Goal: Task Accomplishment & Management: Use online tool/utility

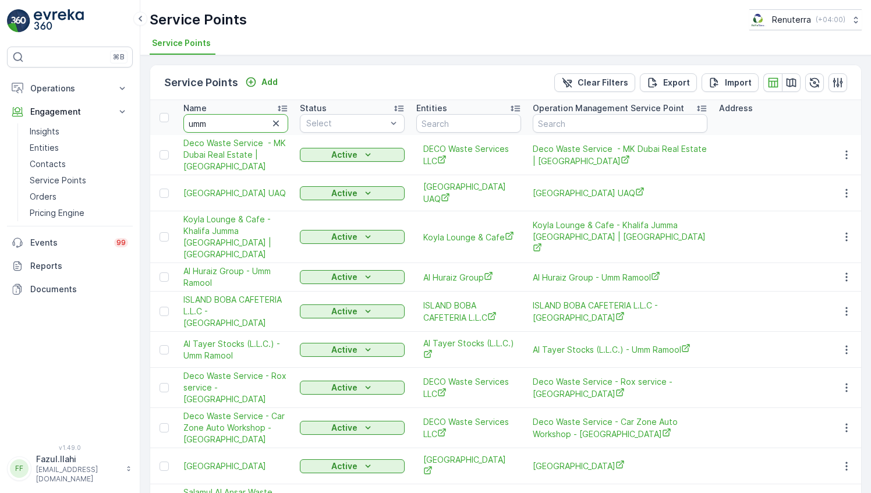
click at [223, 127] on input "umm" at bounding box center [235, 123] width 105 height 19
paste input "[GEOGRAPHIC_DATA]"
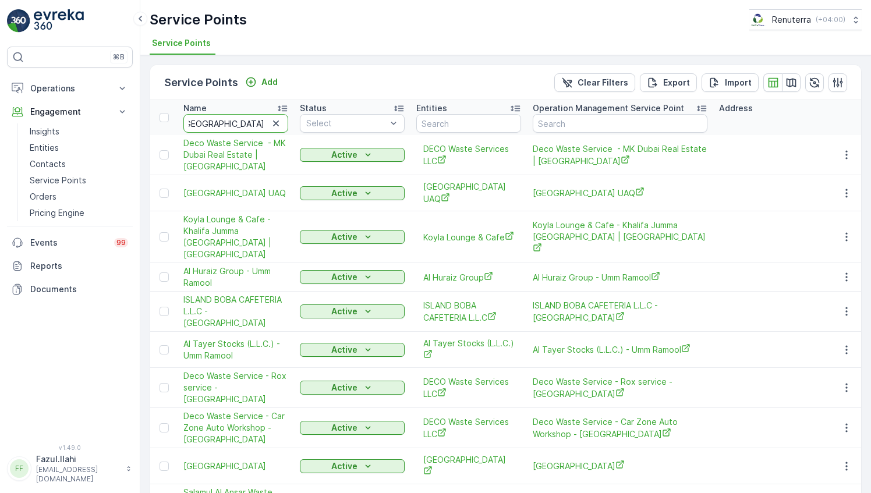
type input "[GEOGRAPHIC_DATA]"
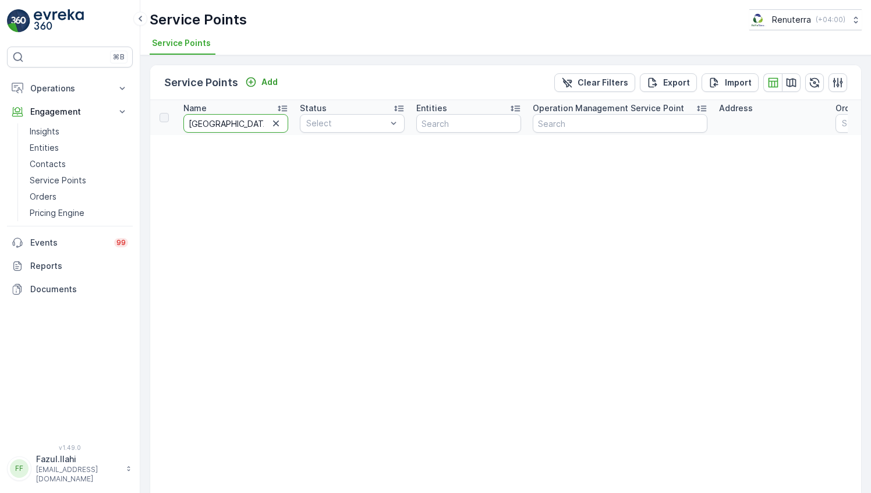
click at [225, 118] on input "[GEOGRAPHIC_DATA]" at bounding box center [235, 123] width 105 height 19
type input "Medical"
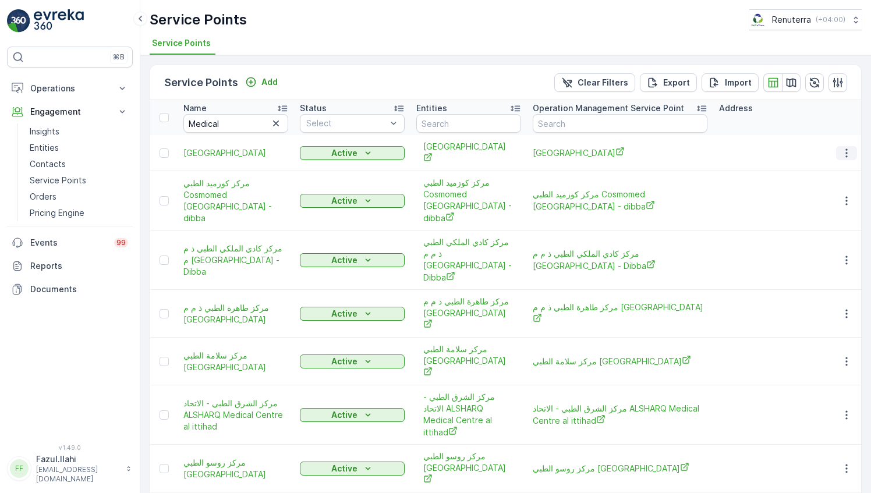
drag, startPoint x: 844, startPoint y: 151, endPoint x: 833, endPoint y: 155, distance: 12.5
click at [836, 155] on button "button" at bounding box center [846, 153] width 21 height 14
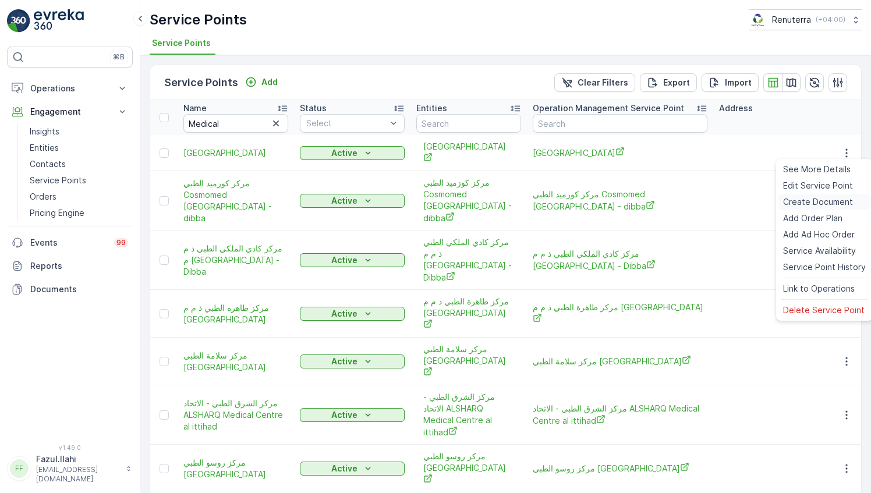
click at [806, 203] on span "Create Document" at bounding box center [818, 202] width 70 height 12
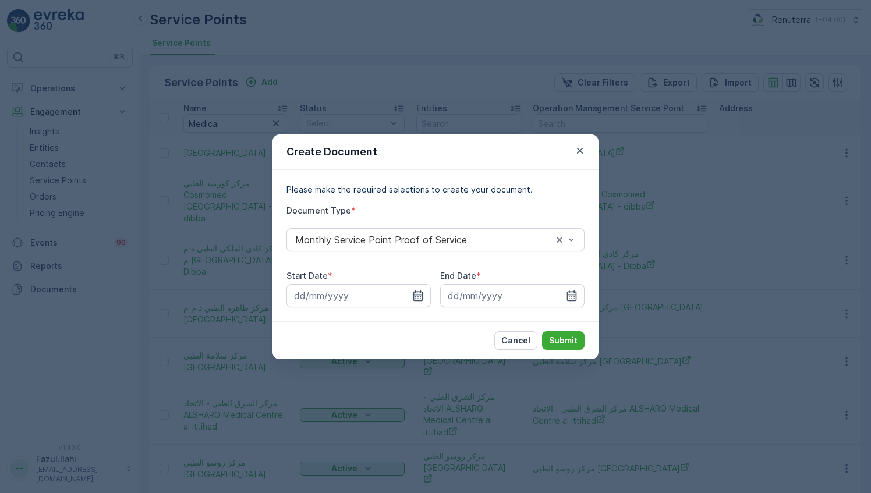
click at [422, 300] on icon "button" at bounding box center [418, 295] width 10 height 10
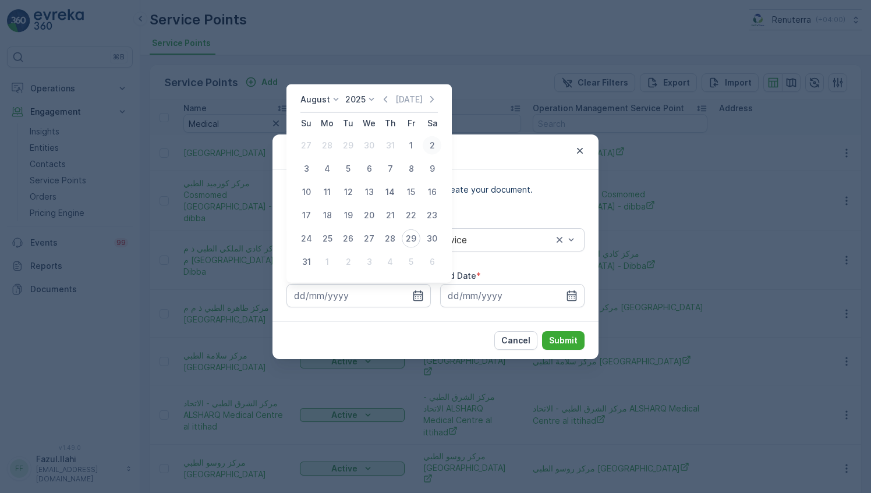
click at [427, 143] on div "2" at bounding box center [432, 145] width 19 height 19
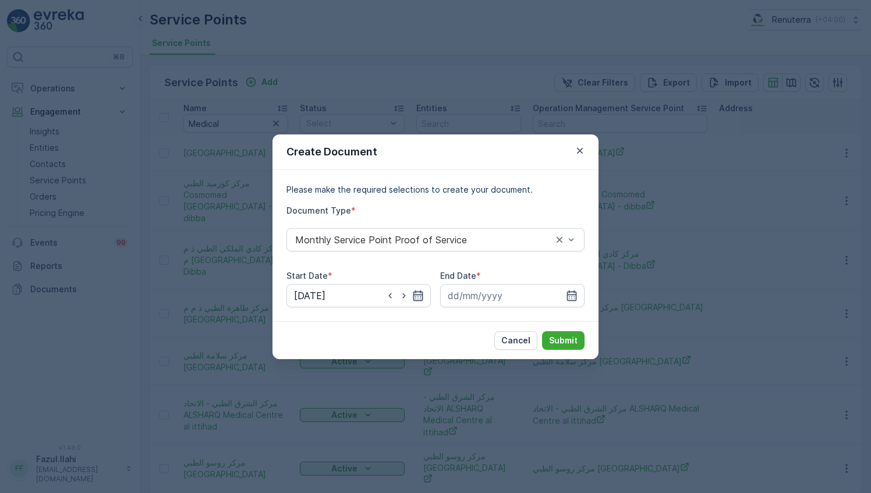
click at [417, 298] on icon "button" at bounding box center [418, 296] width 12 height 12
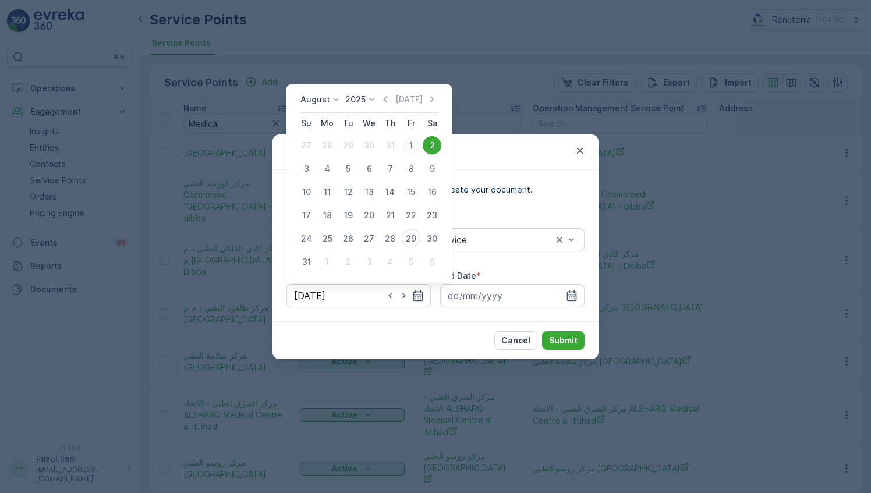
click at [409, 144] on div "1" at bounding box center [411, 145] width 19 height 19
type input "[DATE]"
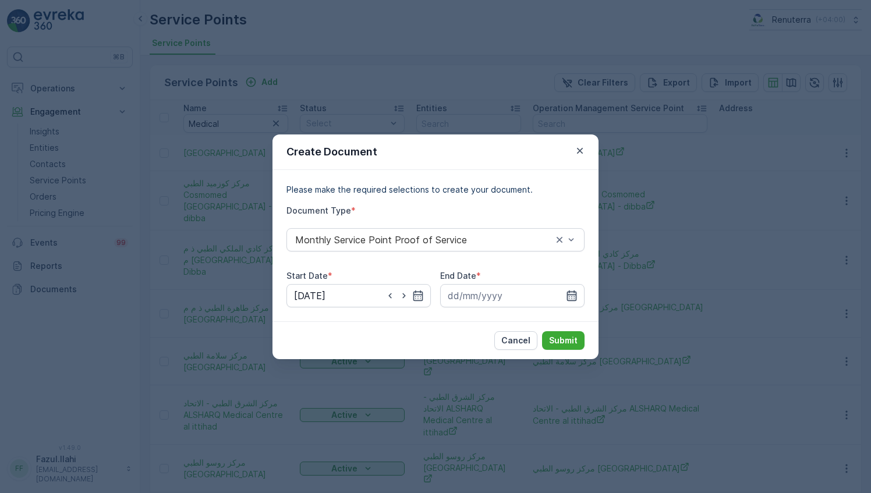
click at [567, 294] on icon "button" at bounding box center [572, 295] width 10 height 10
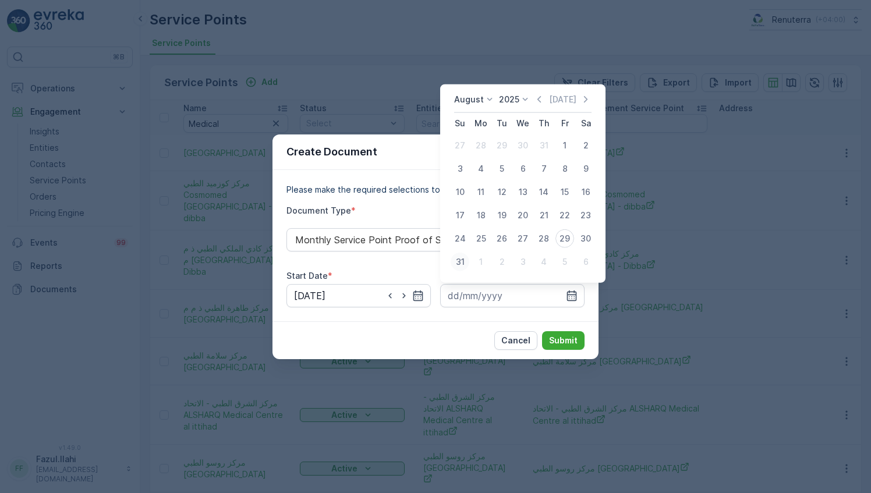
click at [460, 261] on div "31" at bounding box center [459, 262] width 19 height 19
type input "[DATE]"
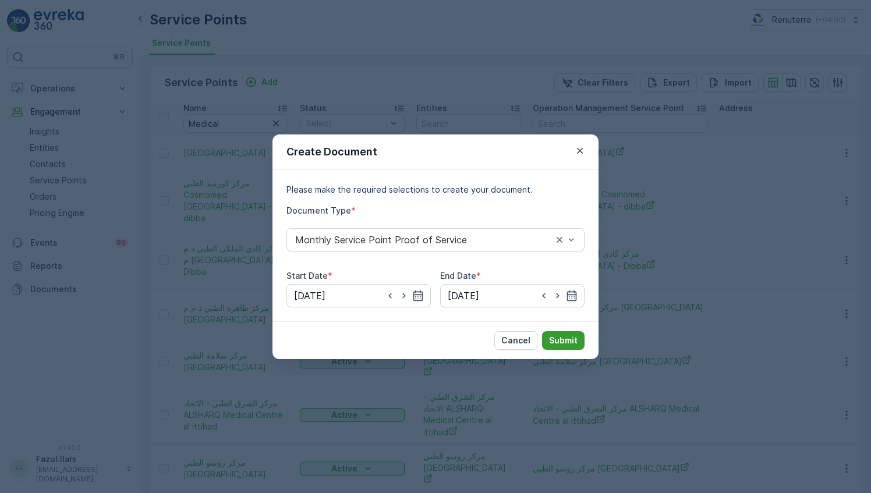
click at [557, 335] on p "Submit" at bounding box center [563, 341] width 29 height 12
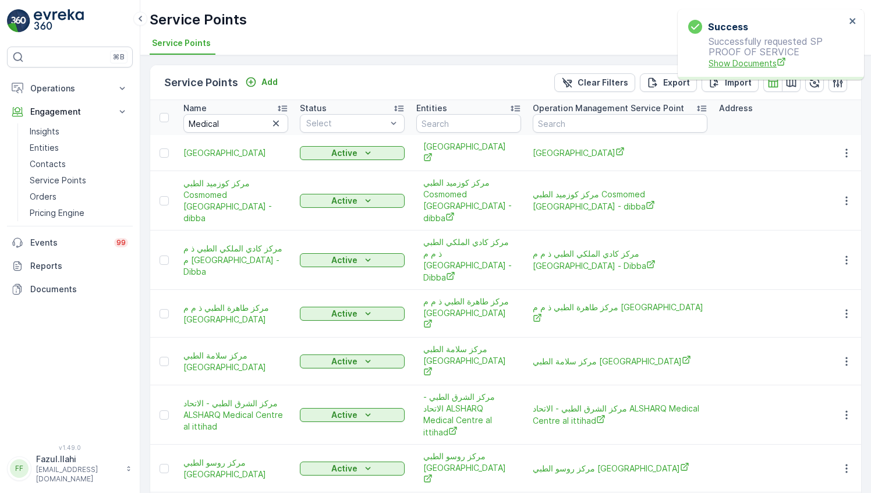
click at [744, 64] on span "Show Documents" at bounding box center [776, 63] width 137 height 12
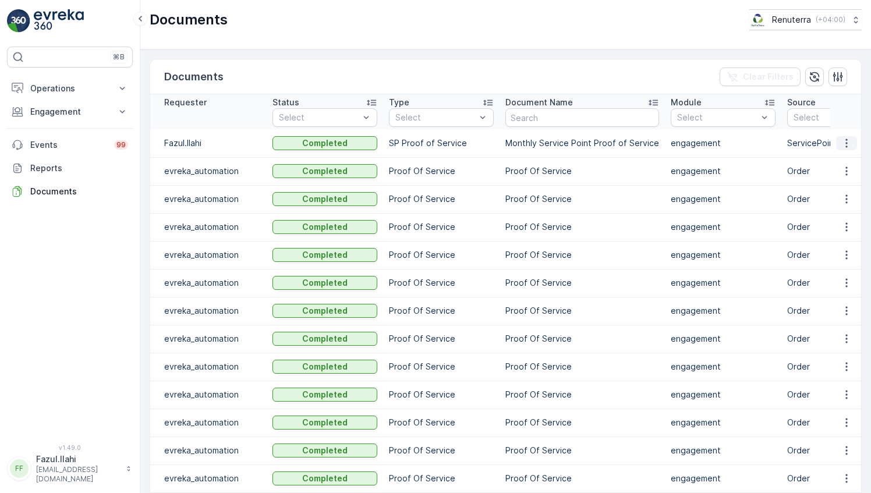
click at [843, 138] on icon "button" at bounding box center [846, 143] width 12 height 12
click at [829, 162] on span "See Details" at bounding box center [843, 160] width 45 height 12
